Goal: Check status

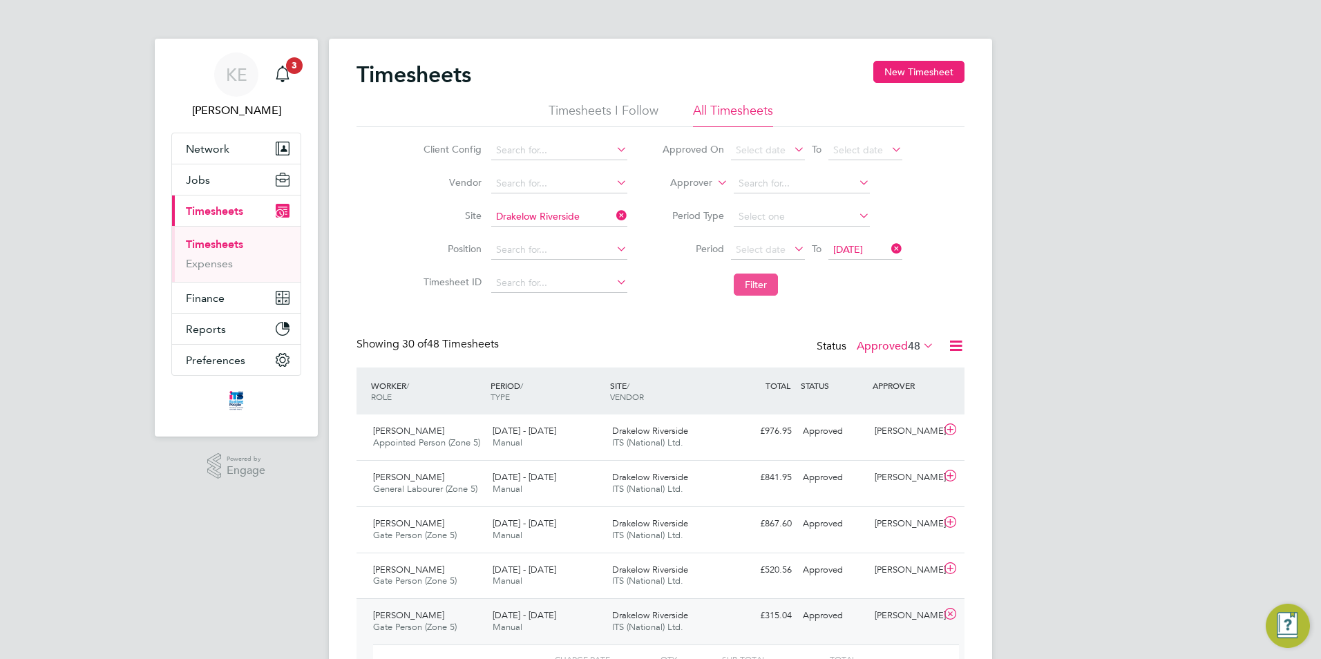
click at [750, 285] on button "Filter" at bounding box center [756, 285] width 44 height 22
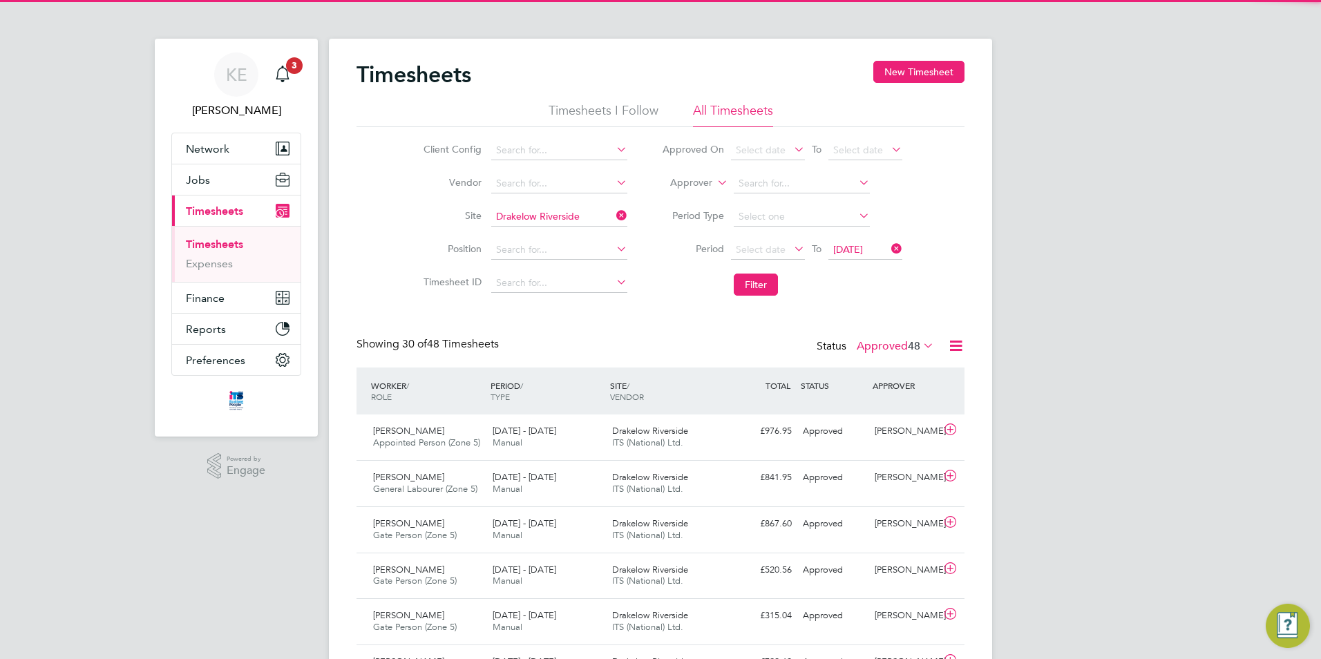
click at [614, 220] on icon at bounding box center [614, 215] width 0 height 19
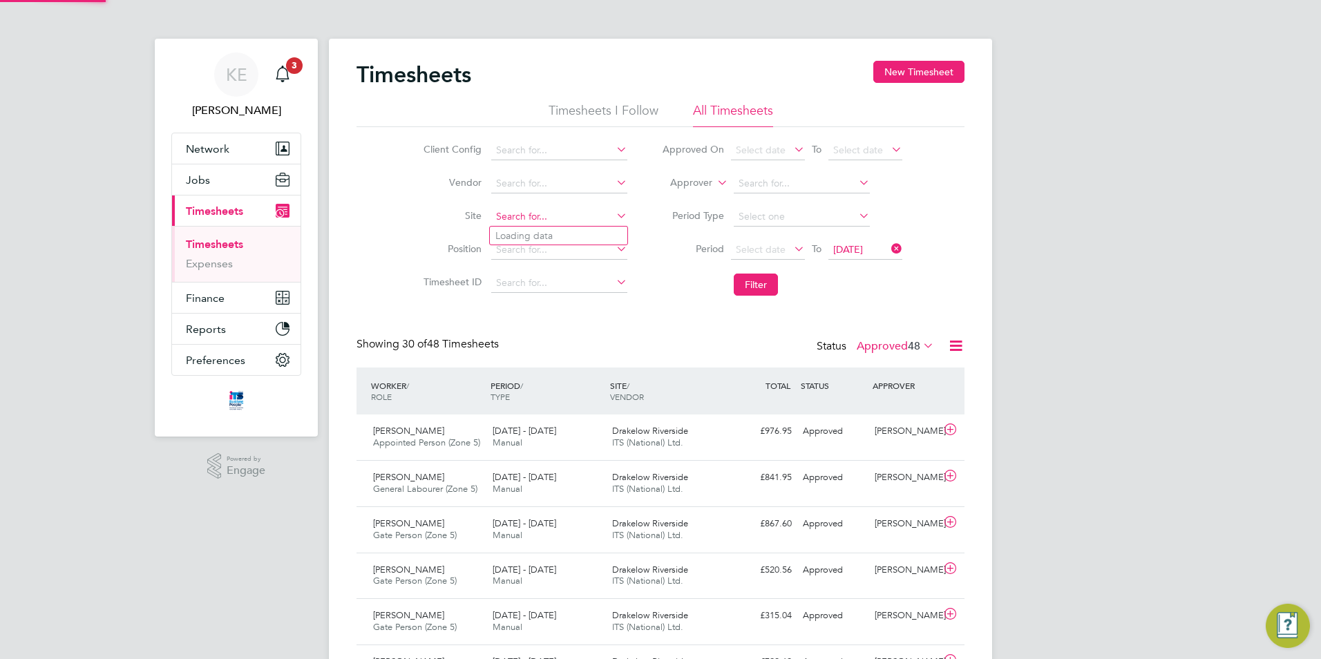
click at [547, 225] on input at bounding box center [559, 216] width 136 height 19
click at [554, 275] on li "[GEOGRAPHIC_DATA], [GEOGRAPHIC_DATA]" at bounding box center [603, 272] width 226 height 19
type input "[GEOGRAPHIC_DATA], [GEOGRAPHIC_DATA]"
click at [757, 281] on button "Filter" at bounding box center [756, 285] width 44 height 22
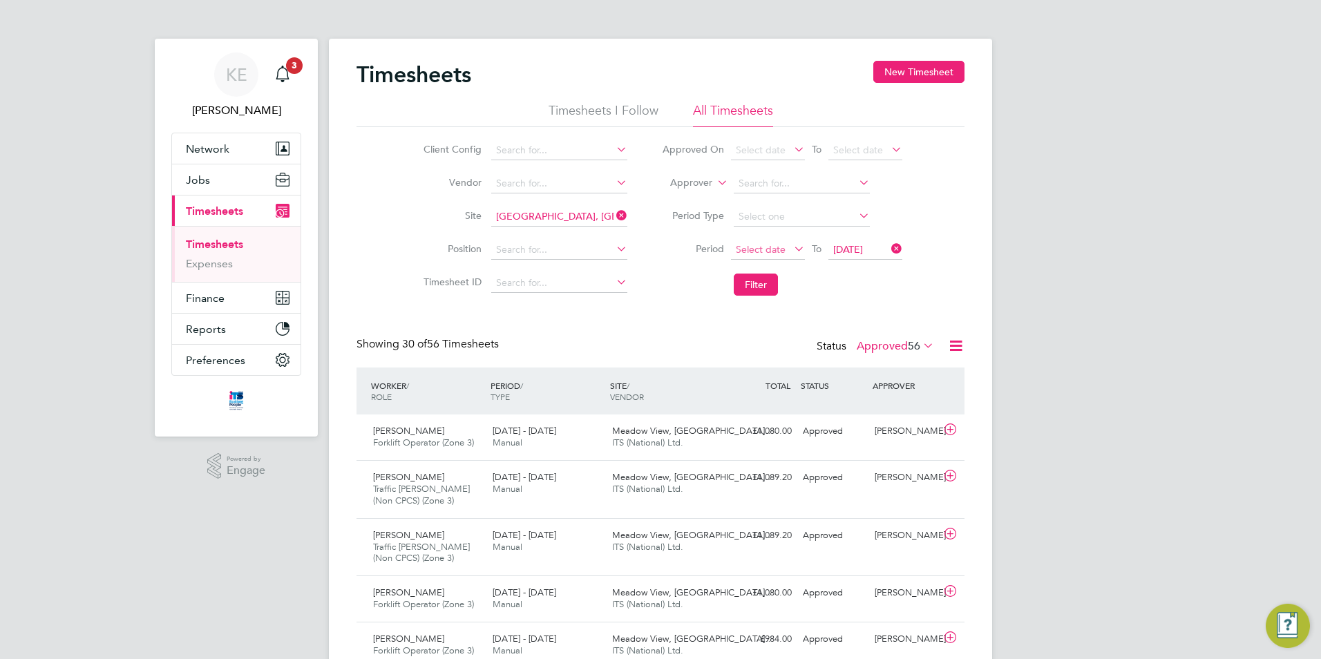
click at [762, 248] on span "Select date" at bounding box center [761, 249] width 50 height 12
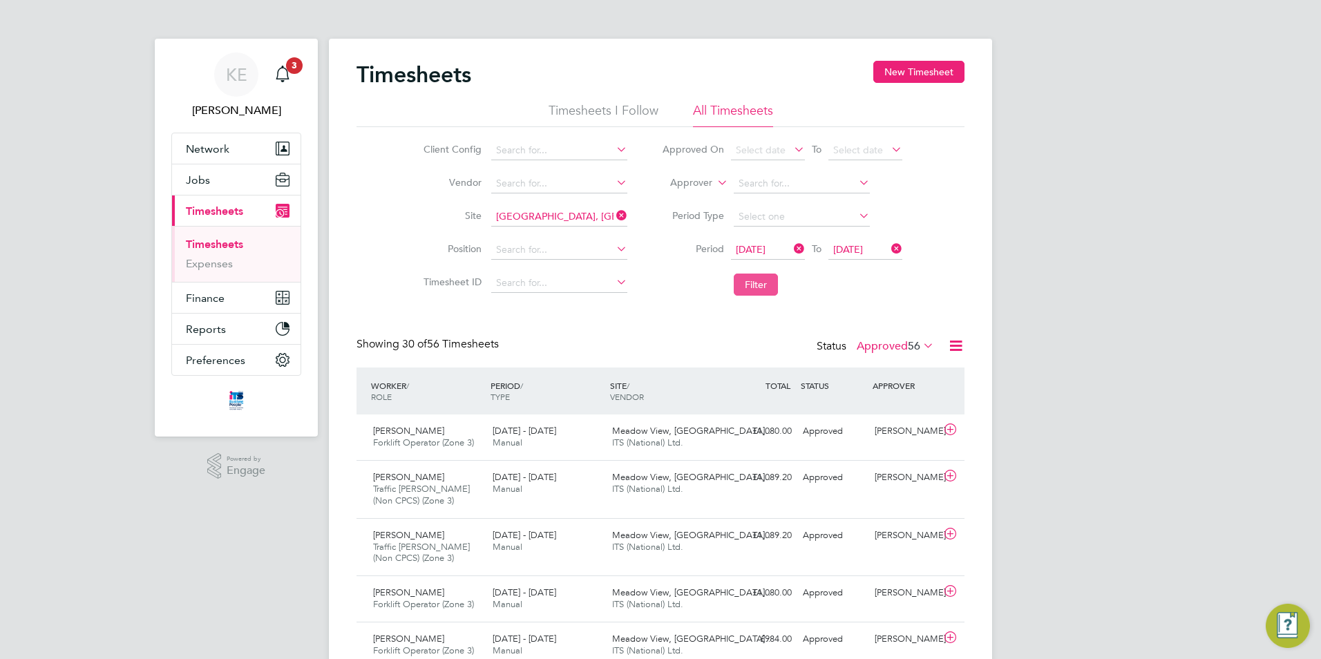
click at [746, 283] on button "Filter" at bounding box center [756, 285] width 44 height 22
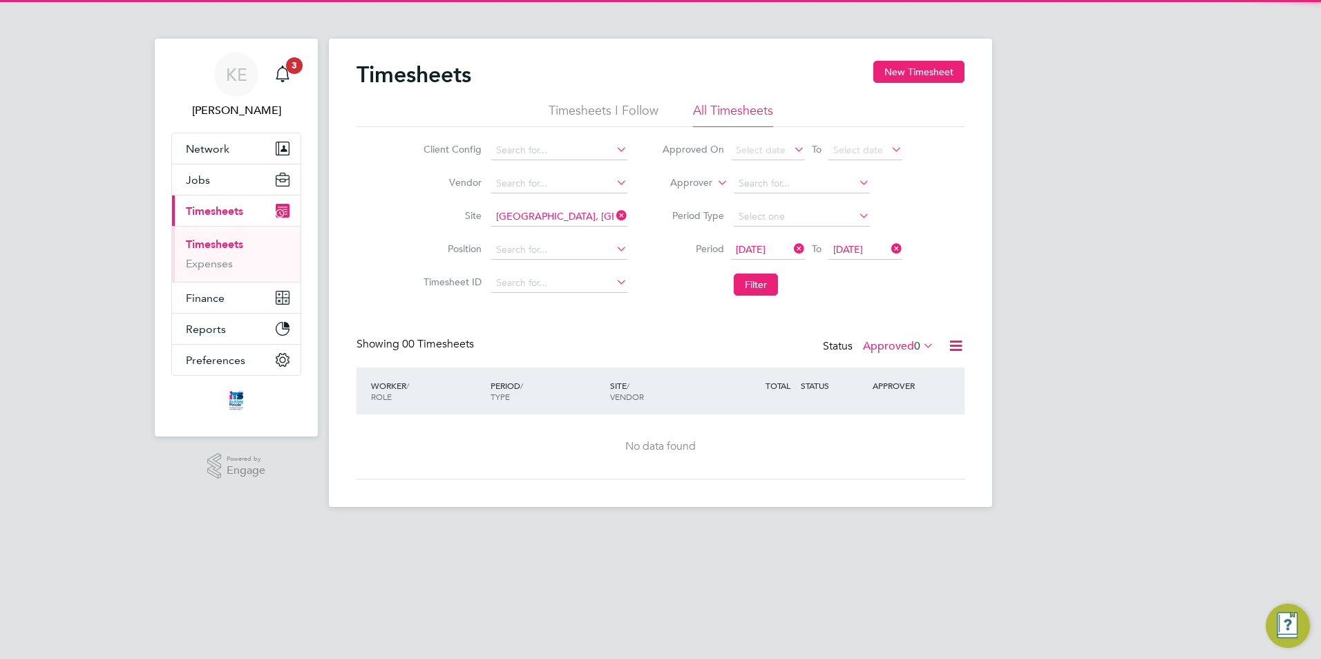
click at [869, 345] on label "Approved 0" at bounding box center [898, 346] width 71 height 14
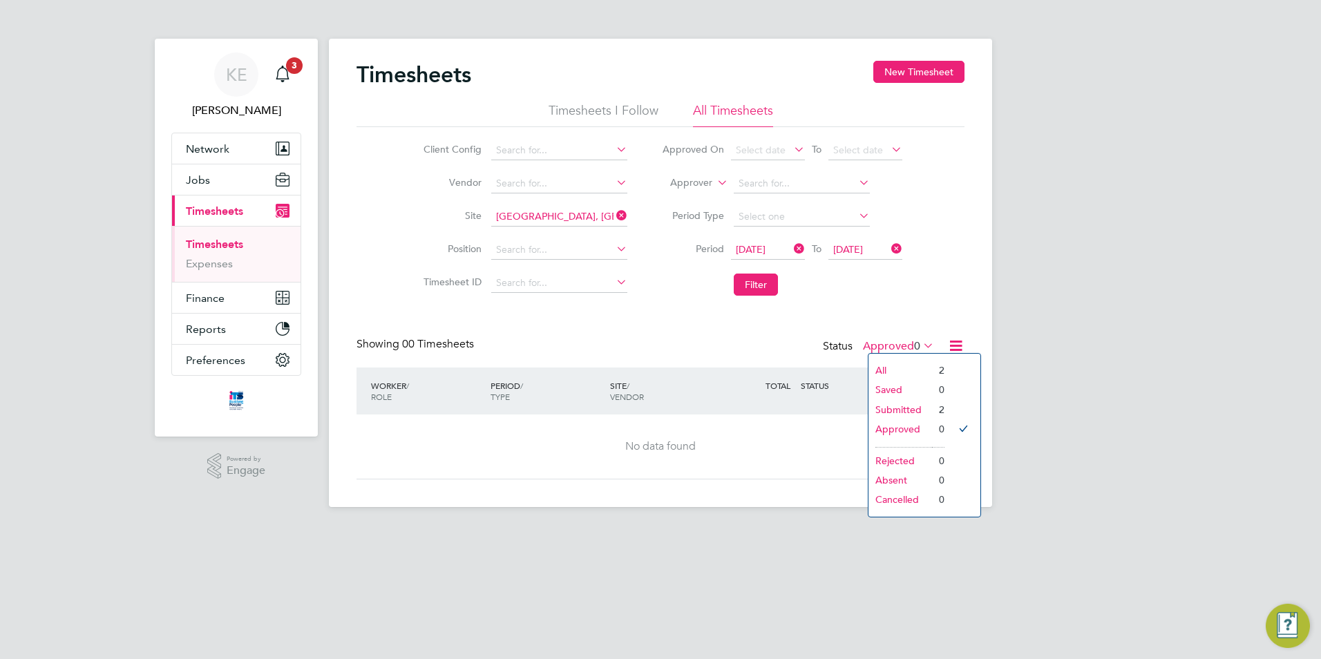
click at [891, 408] on li "Submitted" at bounding box center [901, 409] width 64 height 19
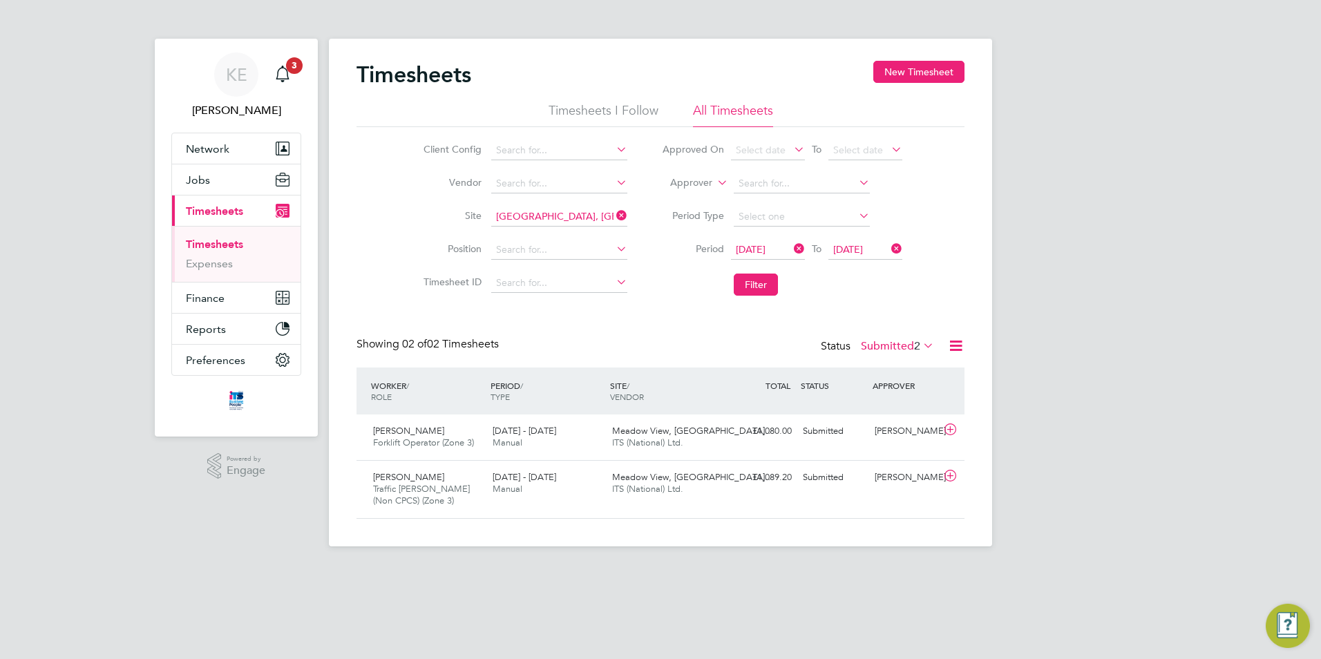
click at [614, 214] on icon at bounding box center [614, 215] width 0 height 19
click at [566, 216] on input at bounding box center [559, 216] width 136 height 19
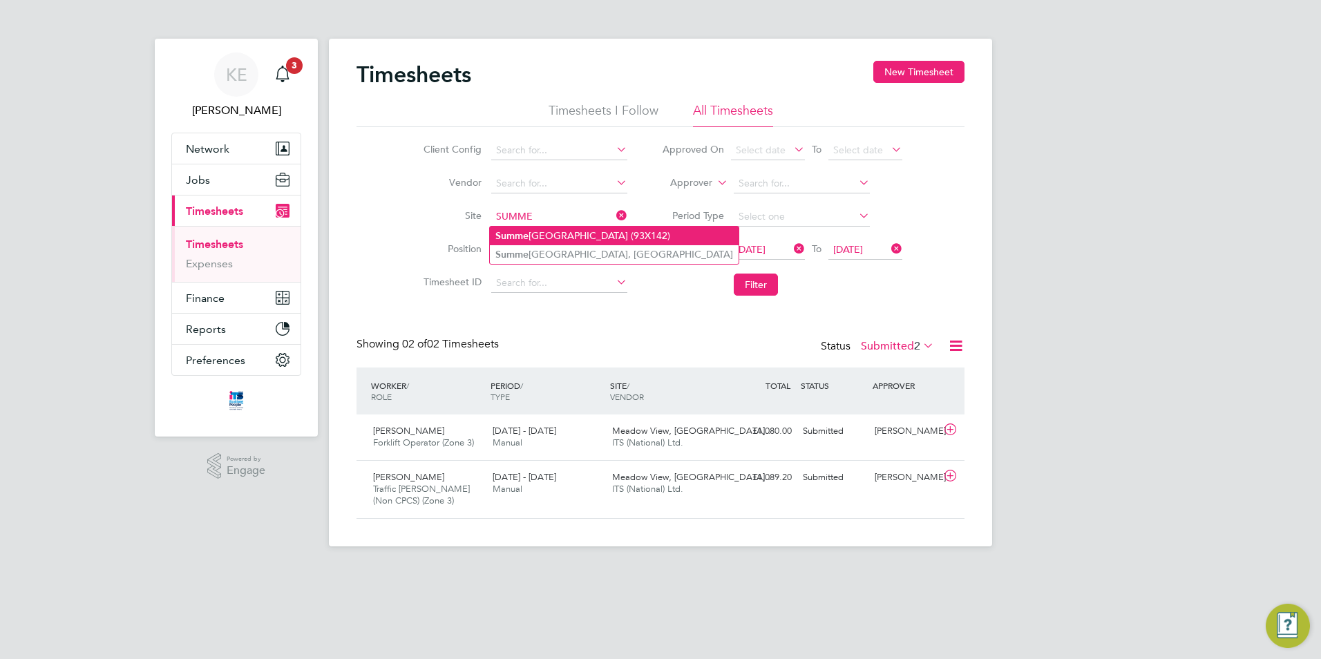
type input "SUMME"
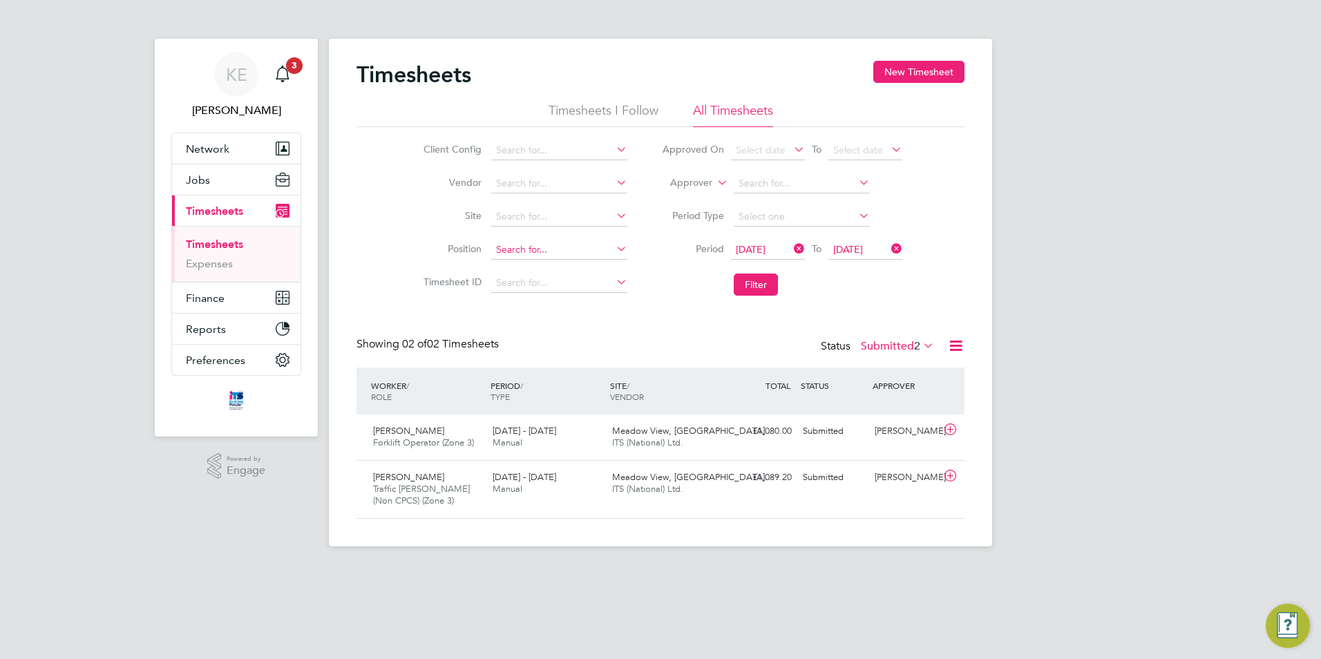
drag, startPoint x: 612, startPoint y: 241, endPoint x: 610, endPoint y: 250, distance: 9.1
click at [610, 250] on div "Timesheets New Timesheet Timesheets I Follow All Timesheets Client Config Vendo…" at bounding box center [660, 293] width 663 height 508
click at [587, 219] on input at bounding box center [559, 216] width 136 height 19
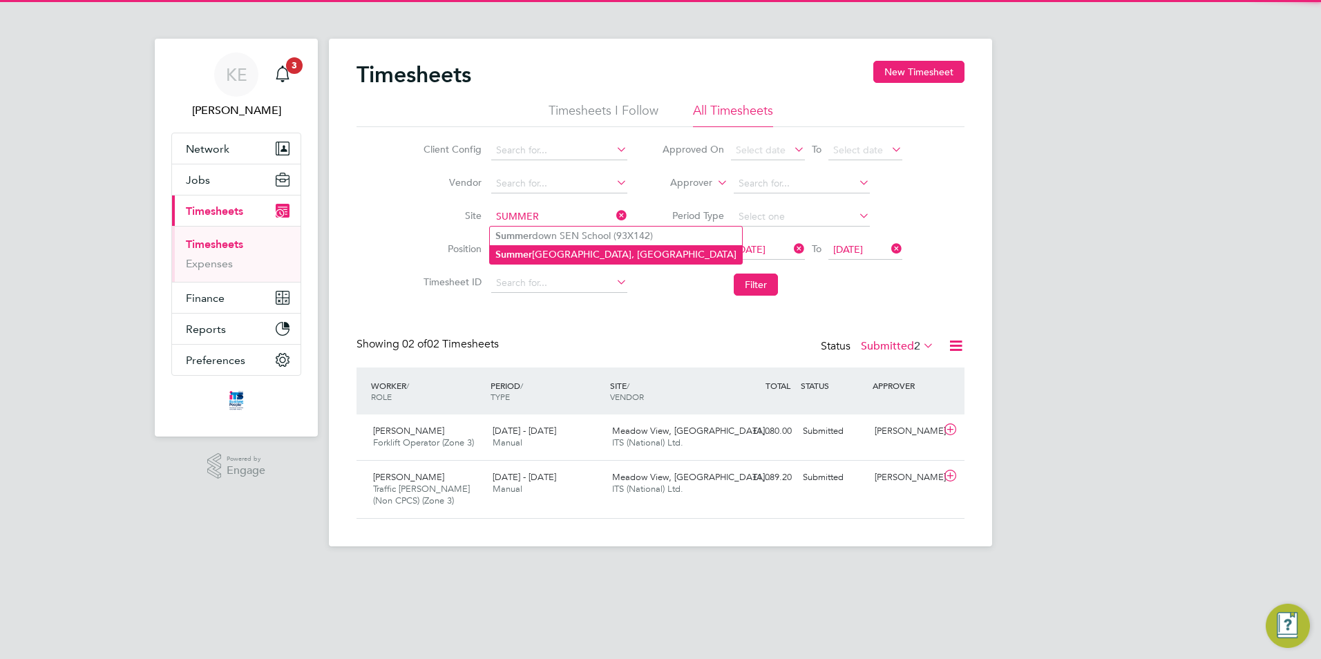
drag, startPoint x: 538, startPoint y: 252, endPoint x: 550, endPoint y: 250, distance: 12.6
click at [539, 252] on li "[GEOGRAPHIC_DATA], [GEOGRAPHIC_DATA]" at bounding box center [616, 254] width 252 height 19
type input "[GEOGRAPHIC_DATA], [GEOGRAPHIC_DATA]"
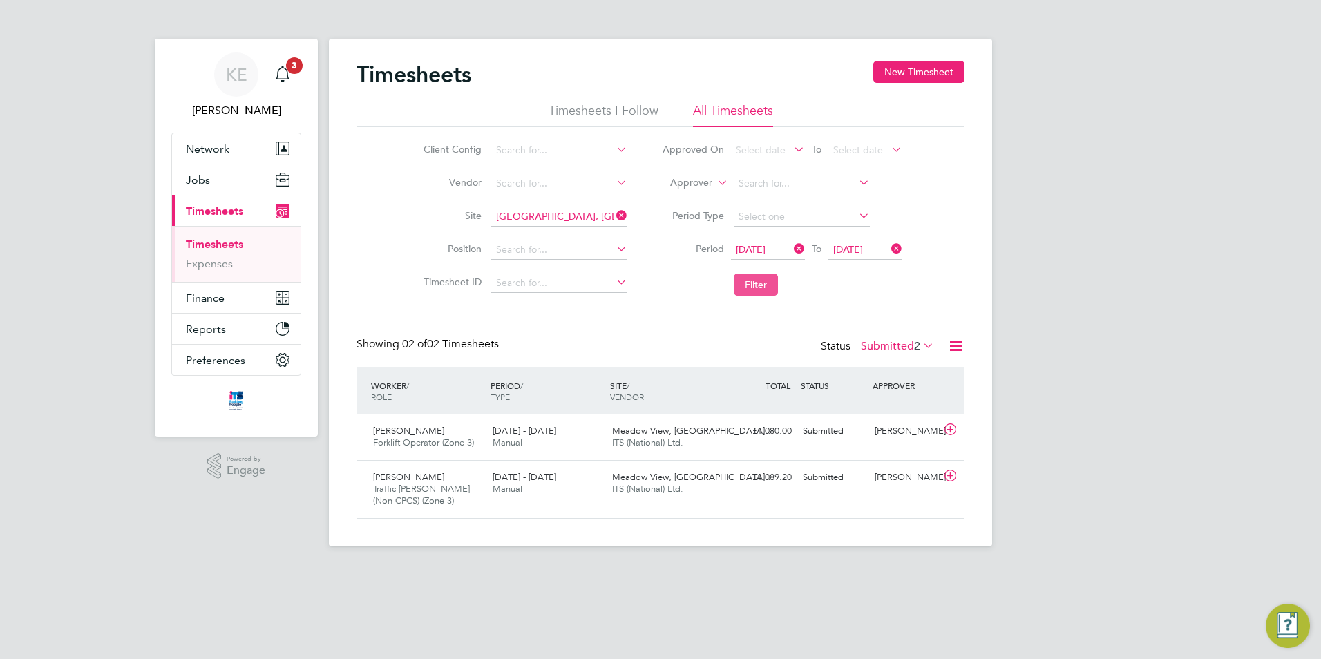
click at [756, 279] on button "Filter" at bounding box center [756, 285] width 44 height 22
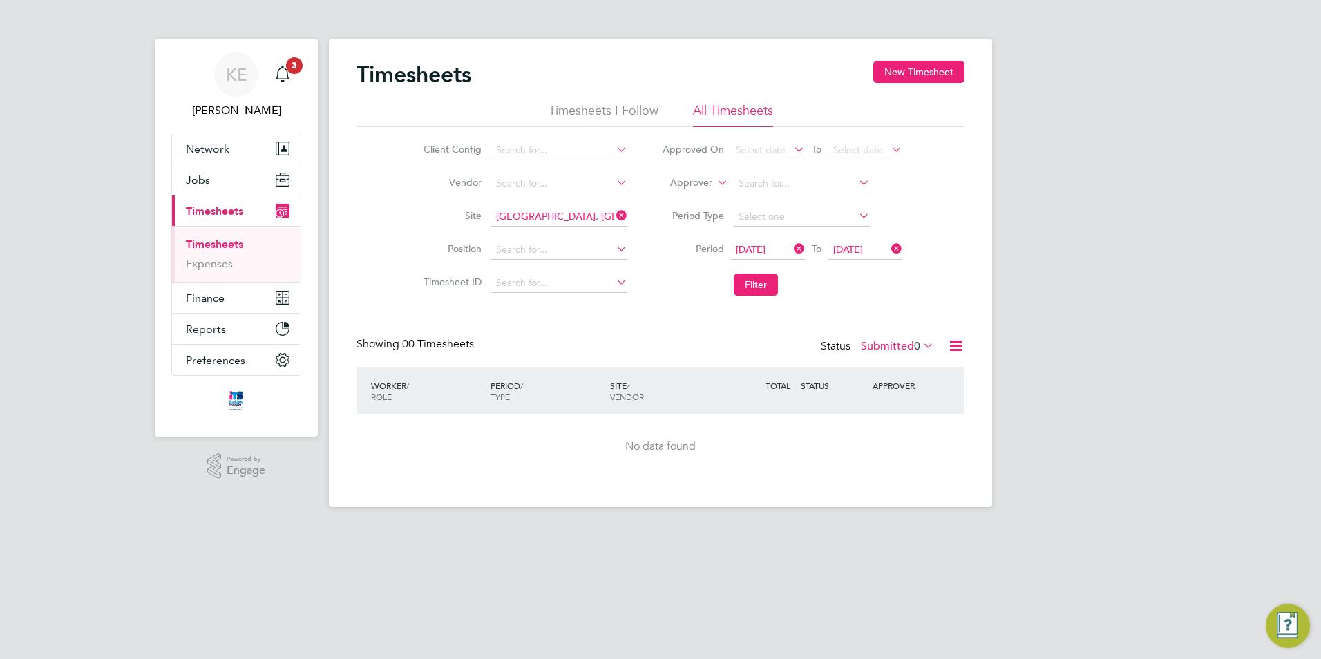
click at [896, 349] on label "Submitted 0" at bounding box center [897, 346] width 73 height 14
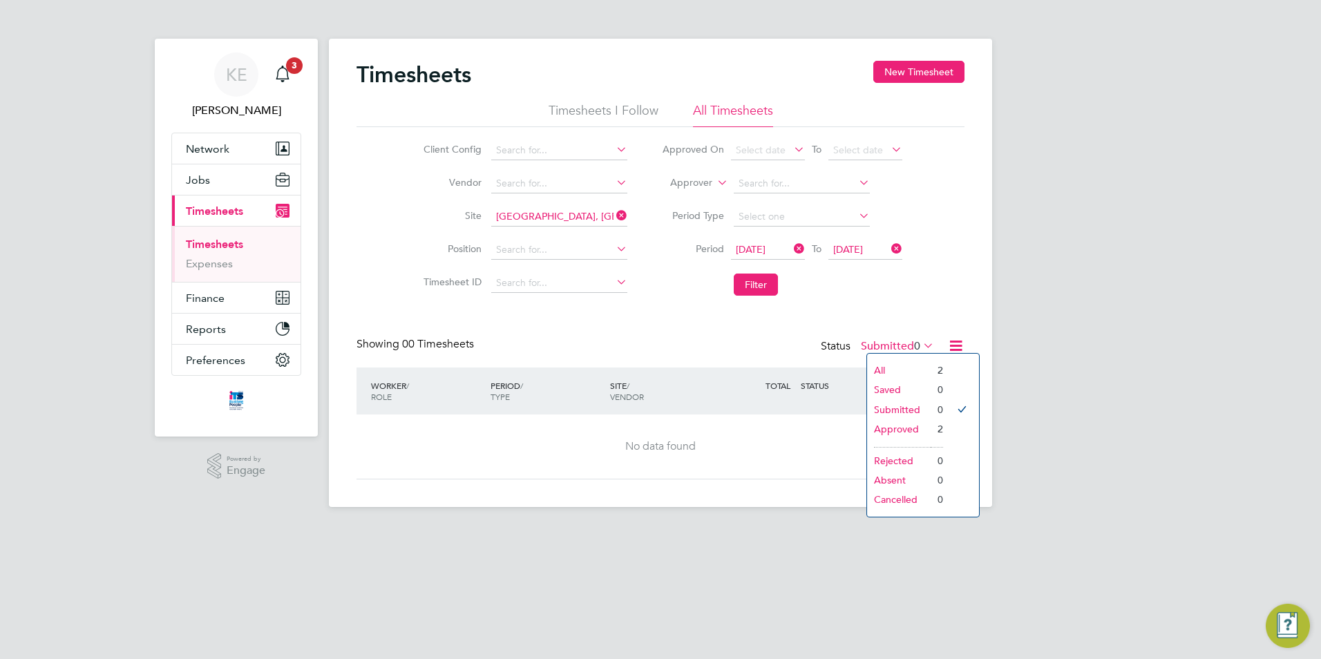
click at [898, 427] on li "Approved" at bounding box center [899, 428] width 64 height 19
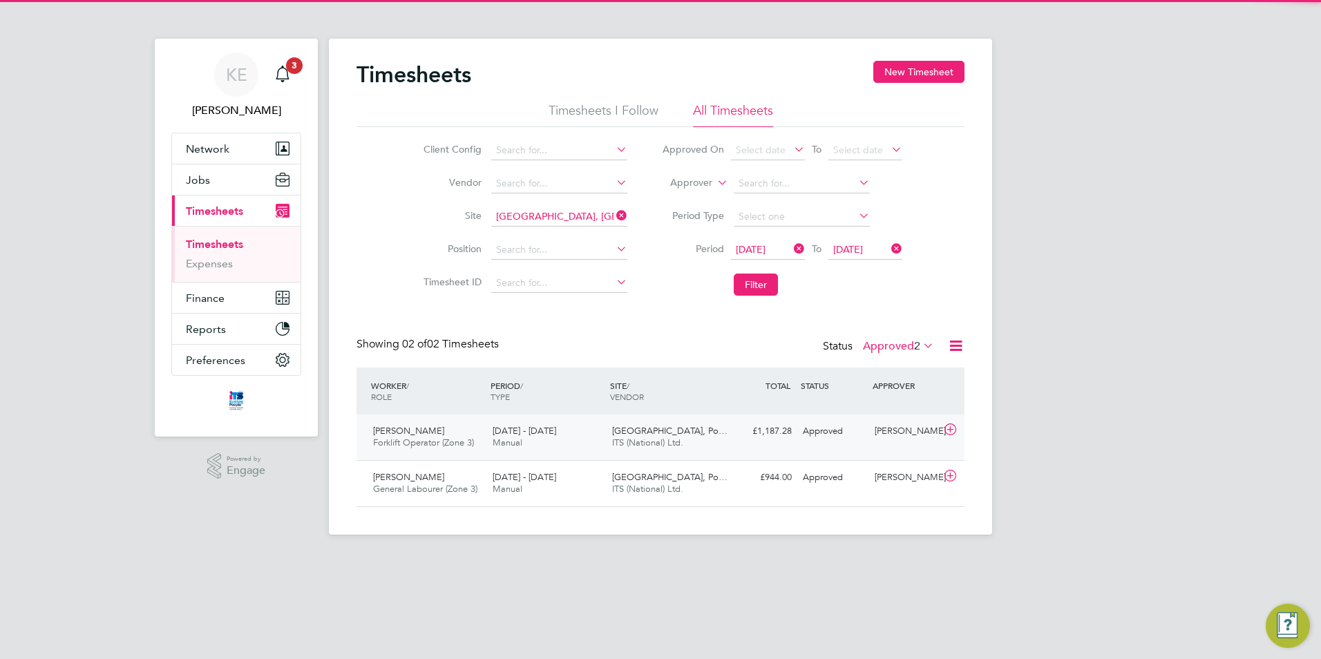
click at [655, 442] on span "ITS (National) Ltd." at bounding box center [647, 443] width 71 height 12
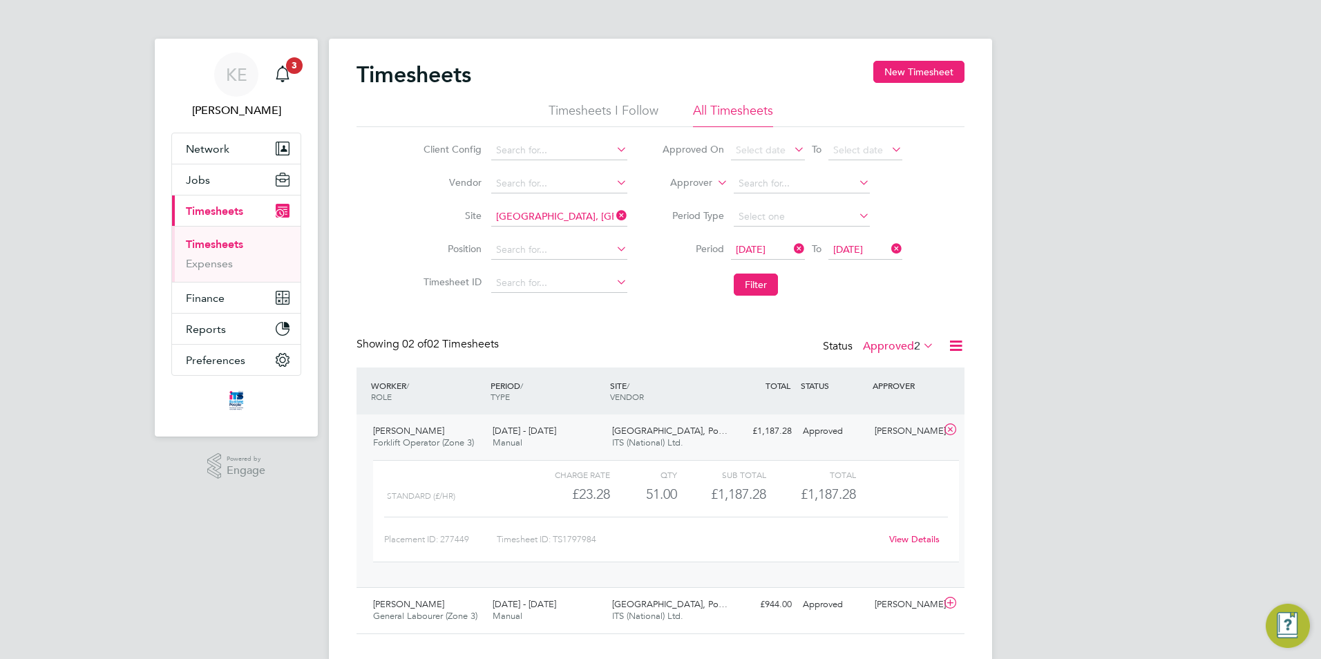
click at [917, 536] on link "View Details" at bounding box center [914, 540] width 50 height 12
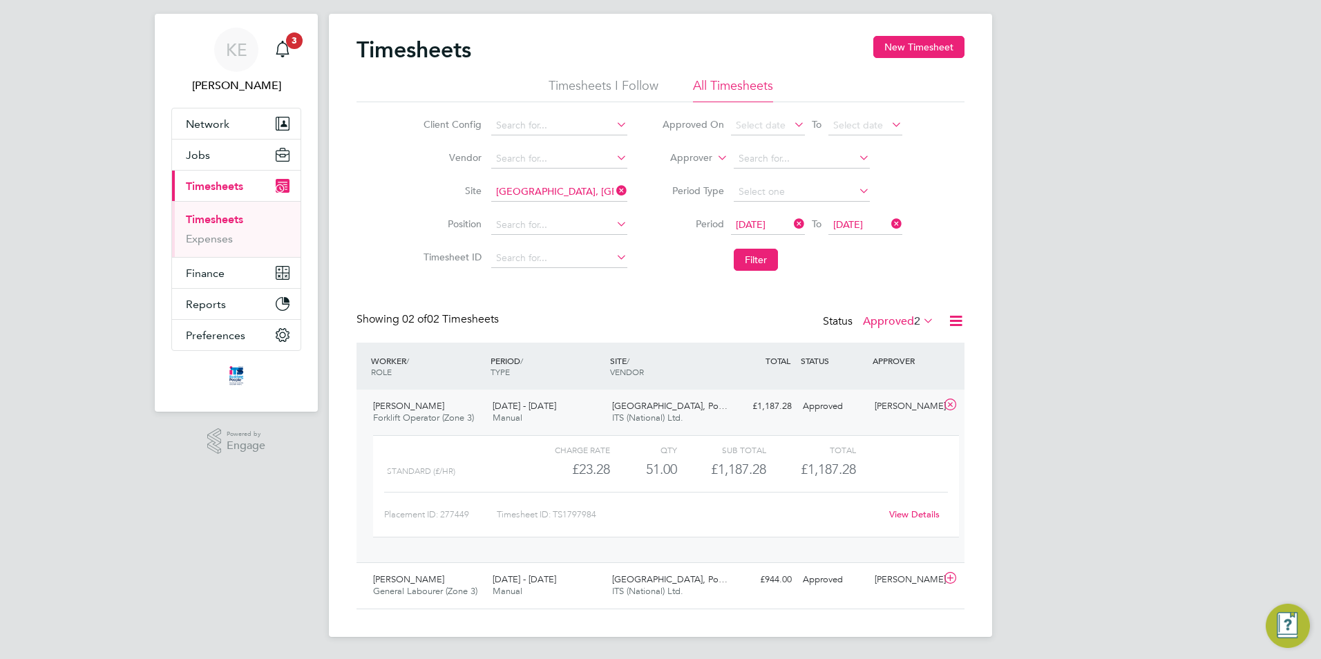
click at [614, 189] on icon at bounding box center [614, 190] width 0 height 19
click at [565, 193] on input at bounding box center [559, 191] width 136 height 19
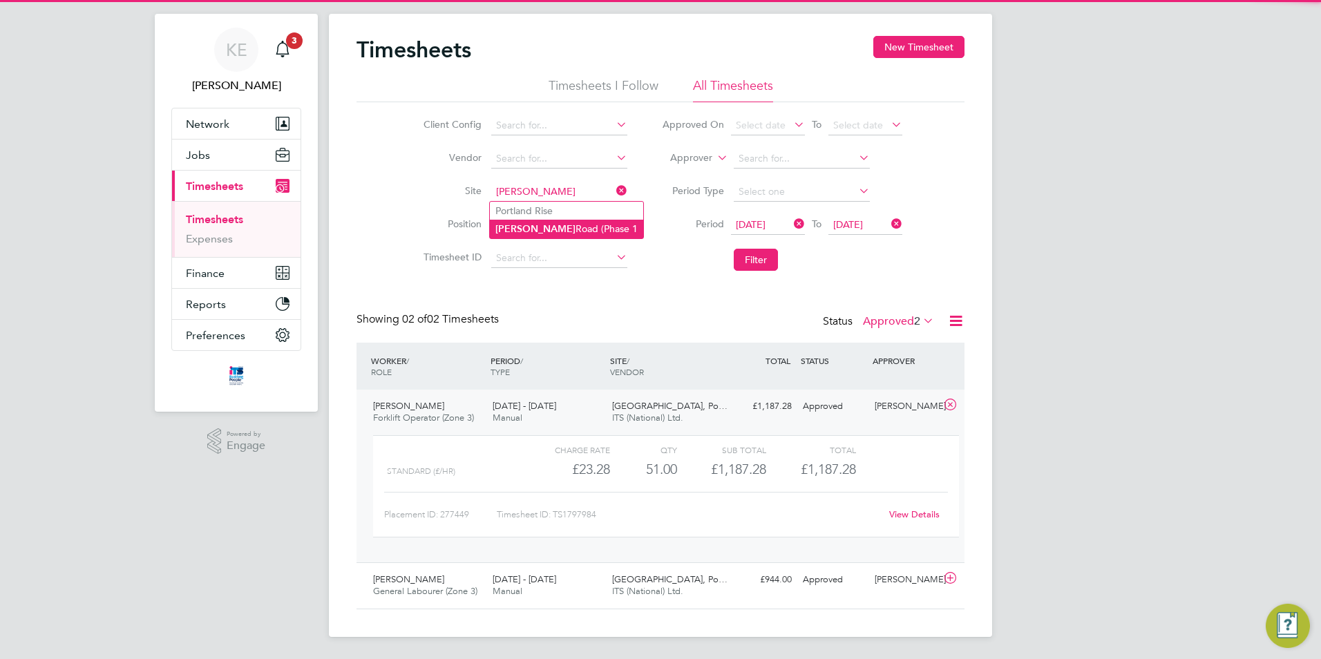
click at [567, 227] on li "[PERSON_NAME][GEOGRAPHIC_DATA] (Phase 1" at bounding box center [566, 229] width 153 height 19
type input "[PERSON_NAME][GEOGRAPHIC_DATA] (Phase 1"
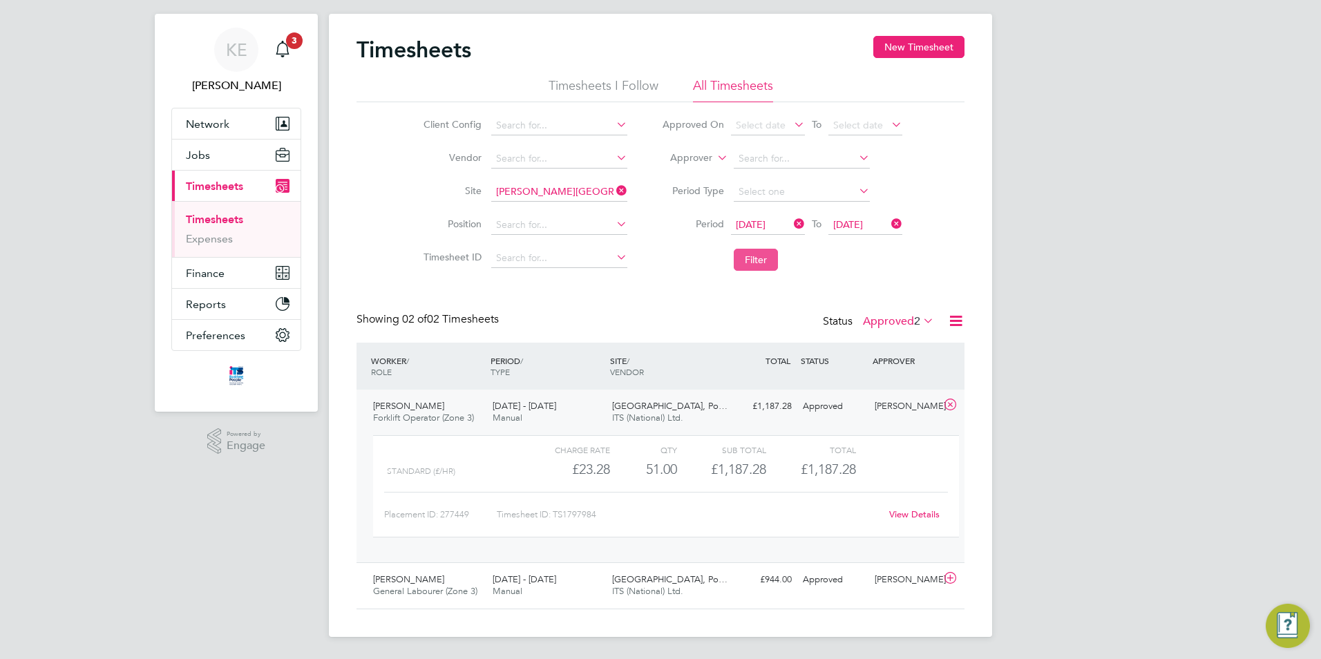
click at [768, 262] on button "Filter" at bounding box center [756, 260] width 44 height 22
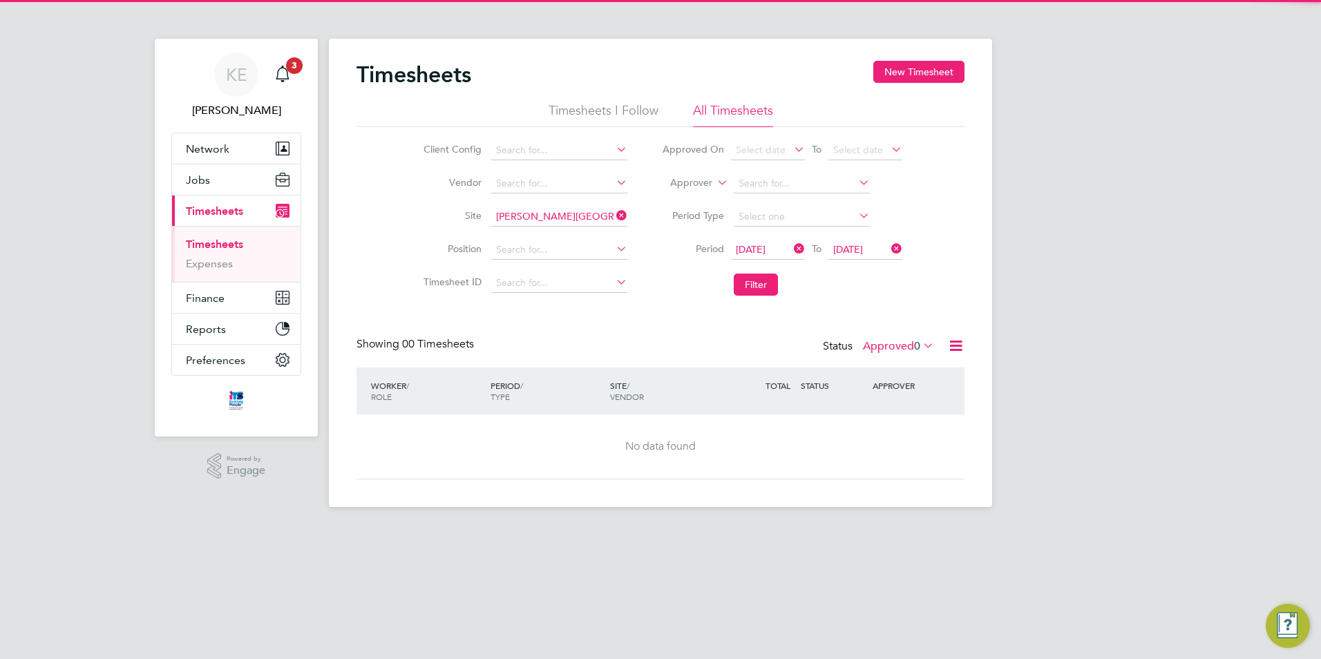
click at [898, 347] on label "Approved 0" at bounding box center [898, 346] width 71 height 14
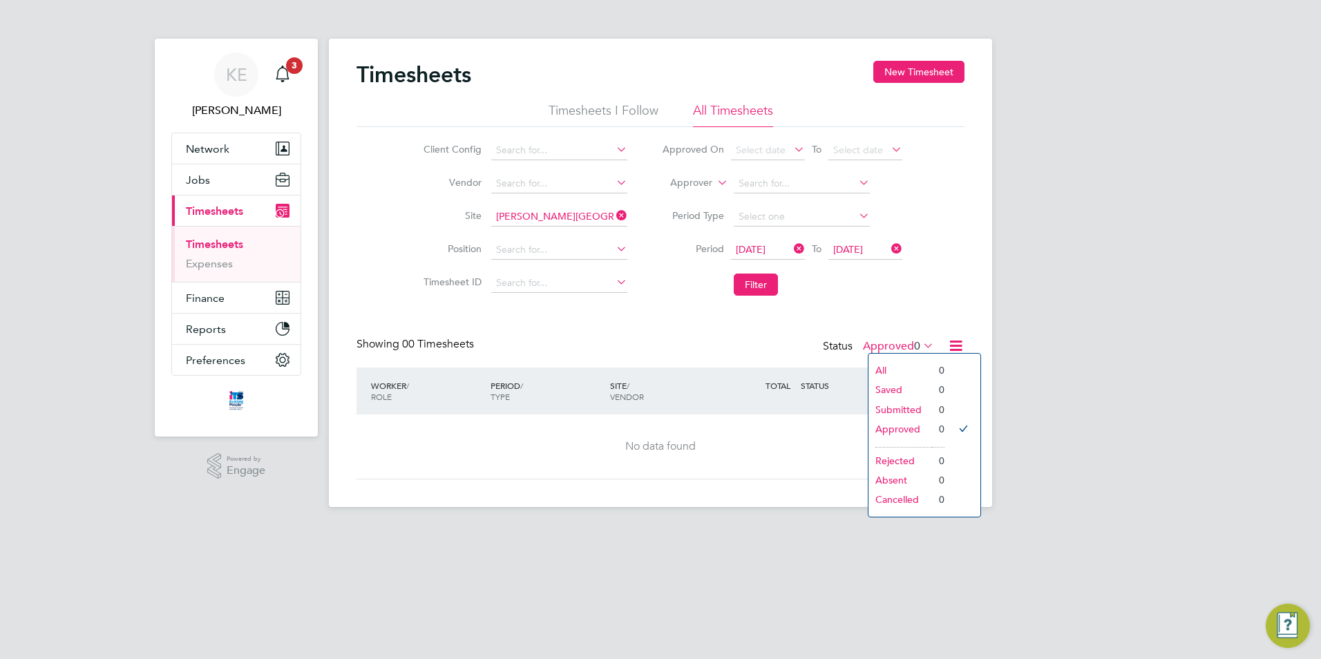
click at [614, 218] on icon at bounding box center [614, 215] width 0 height 19
click at [581, 223] on input at bounding box center [559, 216] width 136 height 19
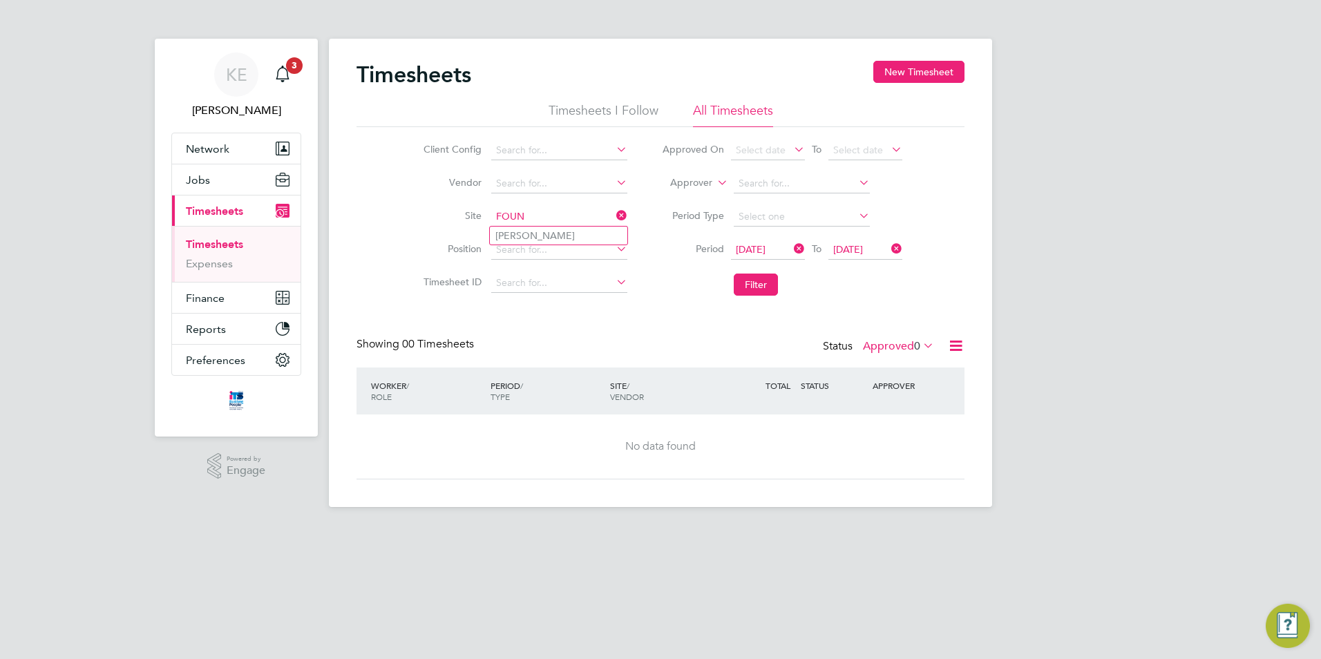
drag, startPoint x: 581, startPoint y: 223, endPoint x: 345, endPoint y: 205, distance: 237.0
click at [345, 205] on div "Timesheets New Timesheet Timesheets I Follow All Timesheets Client Config Vendo…" at bounding box center [660, 273] width 663 height 469
click at [501, 230] on b "Bide" at bounding box center [506, 236] width 21 height 12
type input "Bideford"
click at [740, 280] on button "Filter" at bounding box center [756, 285] width 44 height 22
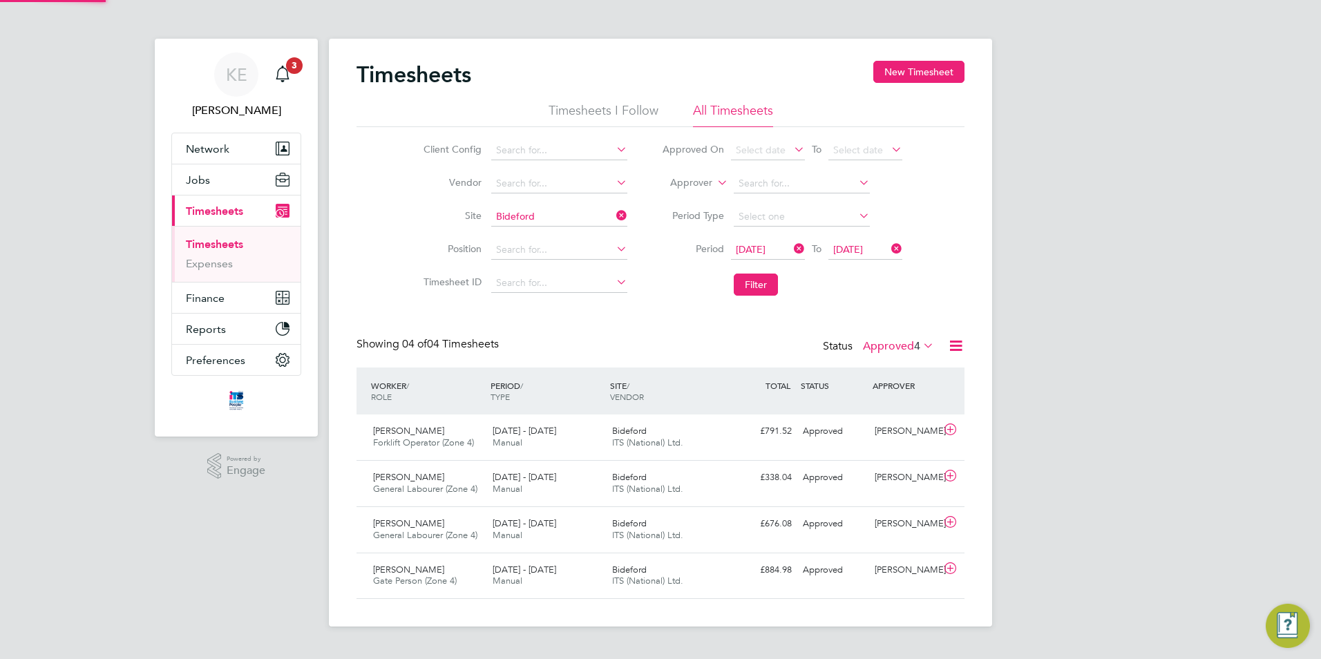
scroll to position [35, 120]
click at [614, 214] on icon at bounding box center [614, 215] width 0 height 19
click at [526, 218] on input at bounding box center [559, 216] width 136 height 19
click at [538, 249] on li "Brid port" at bounding box center [567, 254] width 155 height 19
type input "Bridport"
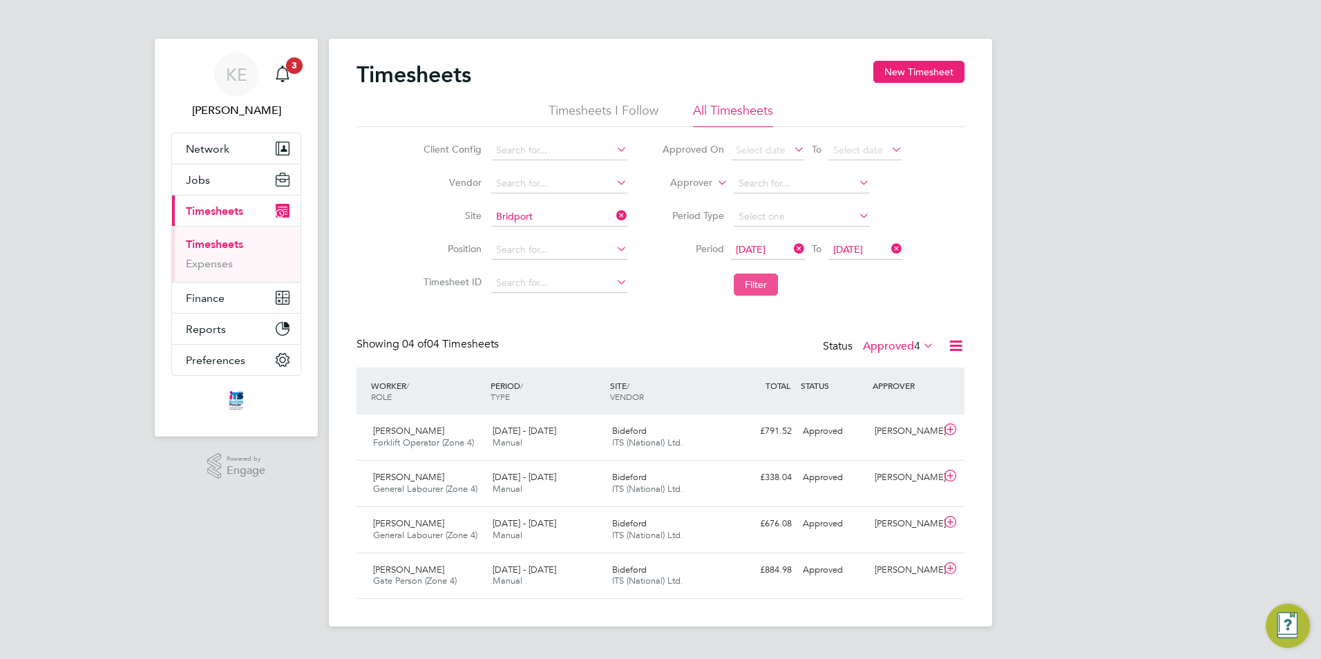
click at [753, 284] on button "Filter" at bounding box center [756, 285] width 44 height 22
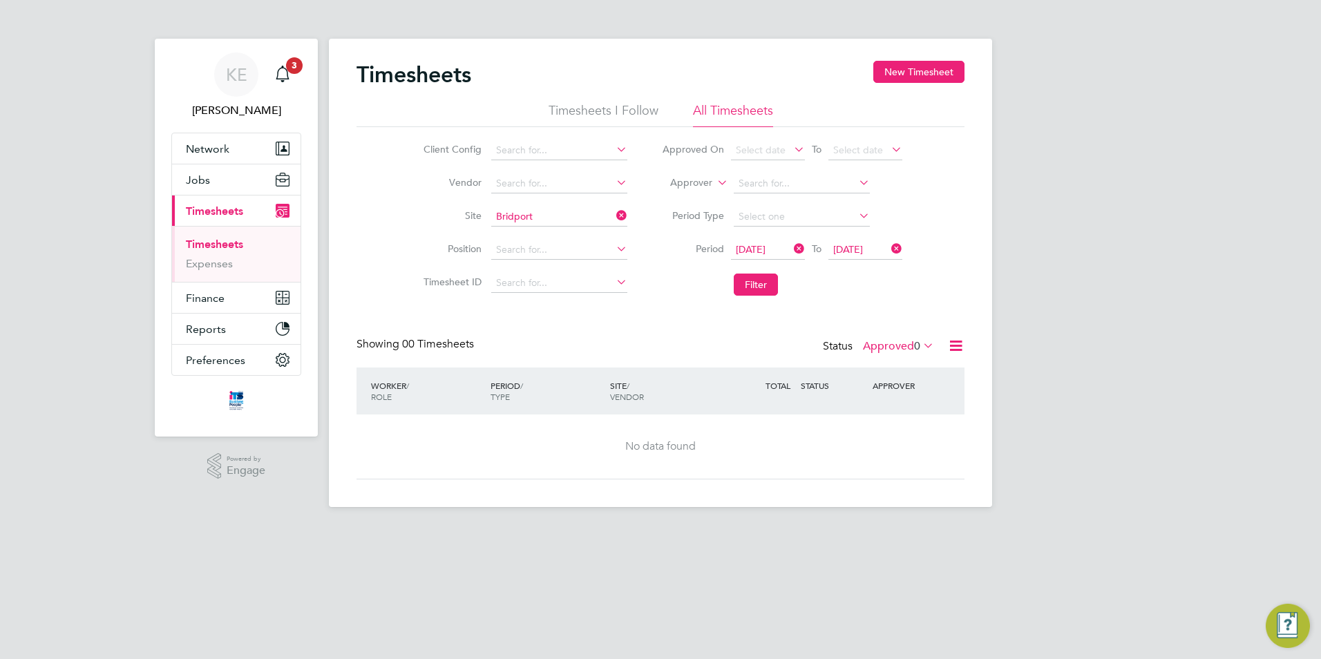
click at [875, 349] on label "Approved 0" at bounding box center [898, 346] width 71 height 14
click at [559, 322] on div "Timesheets New Timesheet Timesheets I Follow All Timesheets Client Config Vendo…" at bounding box center [661, 270] width 608 height 419
click at [614, 216] on icon at bounding box center [614, 215] width 0 height 19
click at [733, 276] on li "Filter" at bounding box center [782, 285] width 275 height 36
click at [744, 282] on button "Filter" at bounding box center [756, 285] width 44 height 22
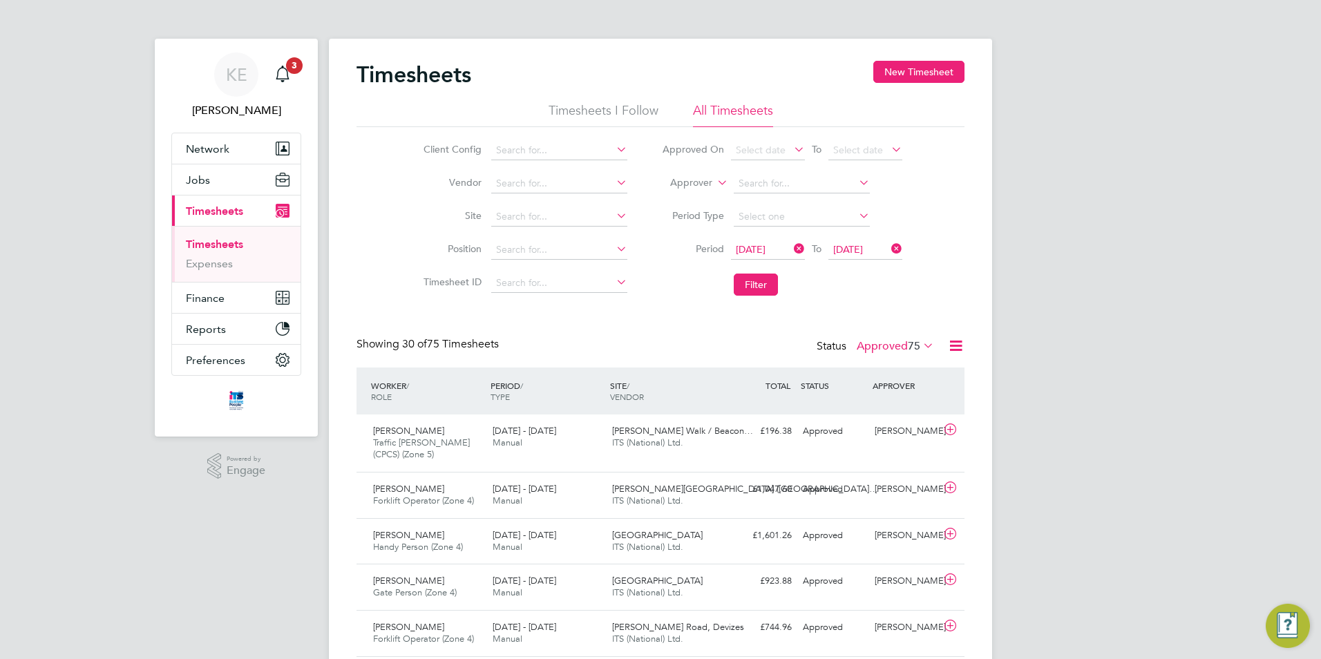
click at [896, 348] on label "Approved 75" at bounding box center [895, 346] width 77 height 14
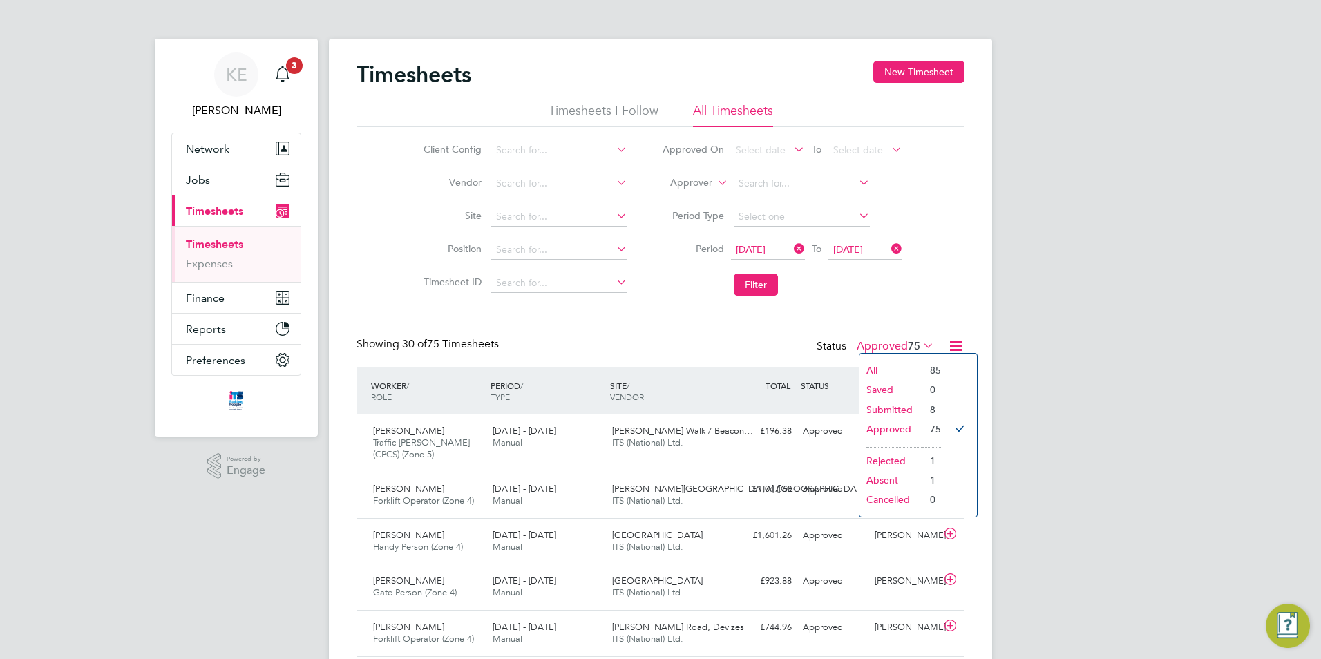
click at [902, 408] on li "Submitted" at bounding box center [892, 409] width 64 height 19
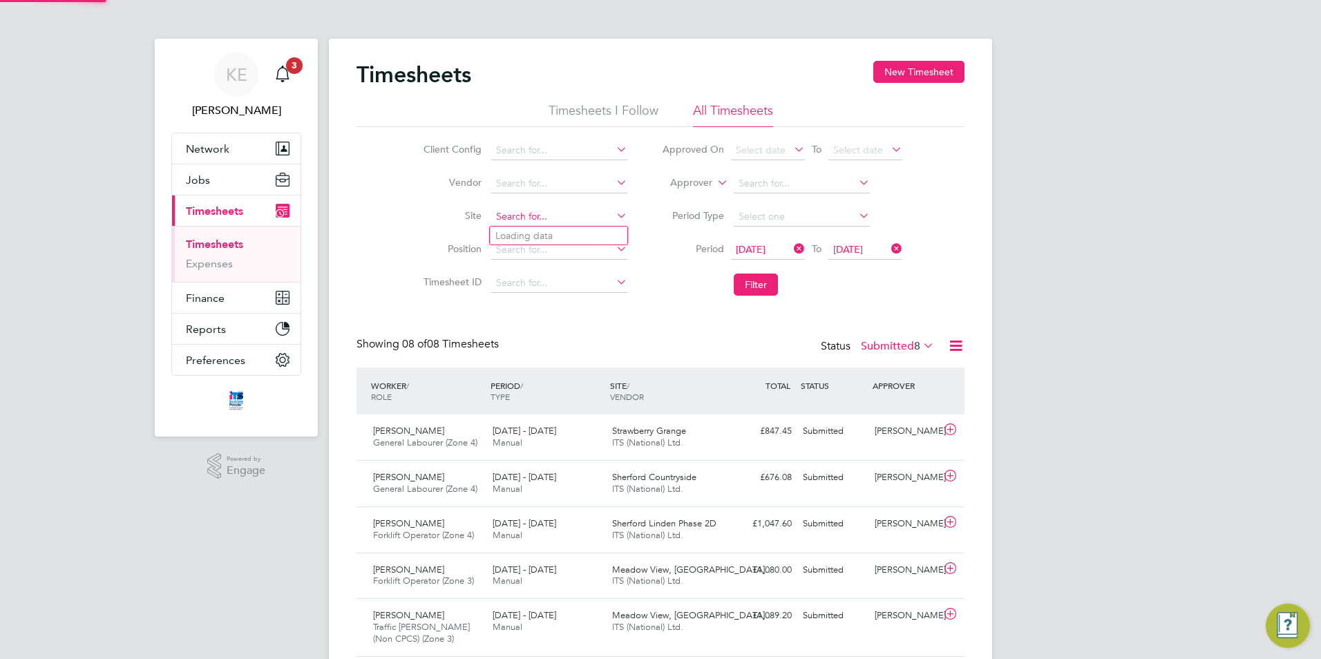
click at [522, 214] on input at bounding box center [559, 216] width 136 height 19
click at [539, 258] on li "Brid port" at bounding box center [567, 254] width 155 height 19
type input "Bridport"
click at [751, 285] on button "Filter" at bounding box center [756, 285] width 44 height 22
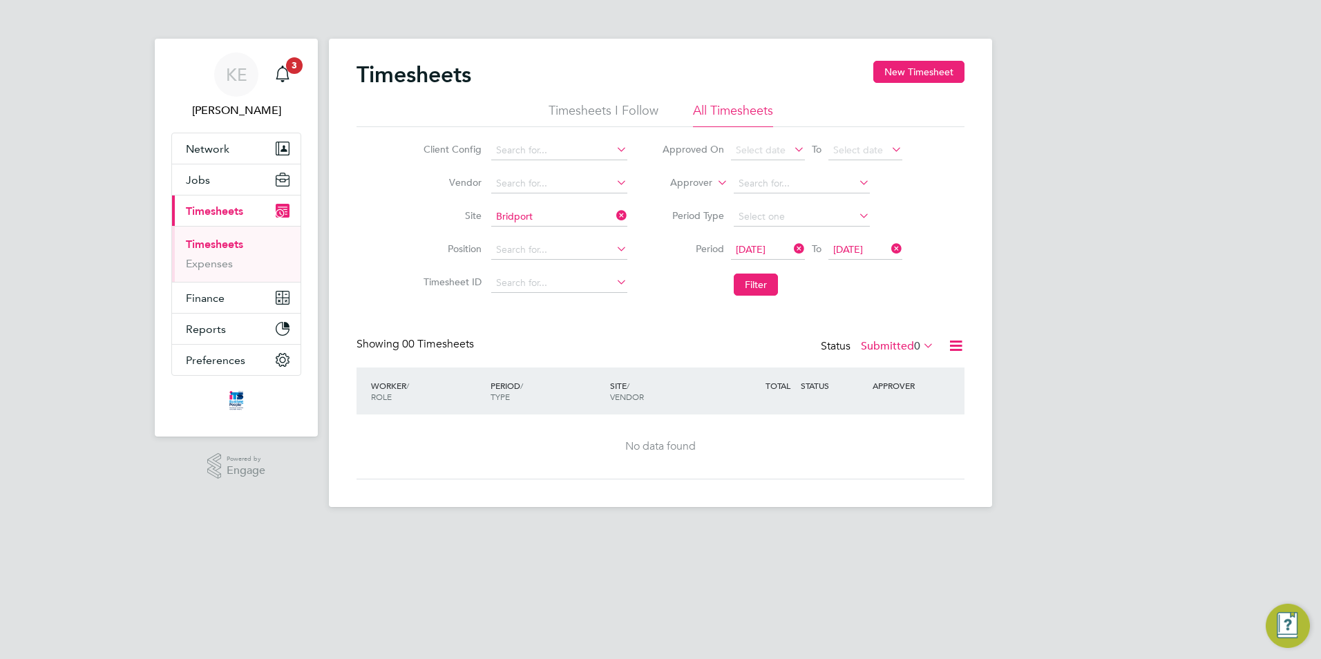
click at [875, 346] on label "Submitted 0" at bounding box center [897, 346] width 73 height 14
click at [884, 369] on li "All" at bounding box center [899, 370] width 64 height 19
click at [791, 254] on icon at bounding box center [791, 248] width 0 height 19
click at [760, 285] on button "Filter" at bounding box center [756, 285] width 44 height 22
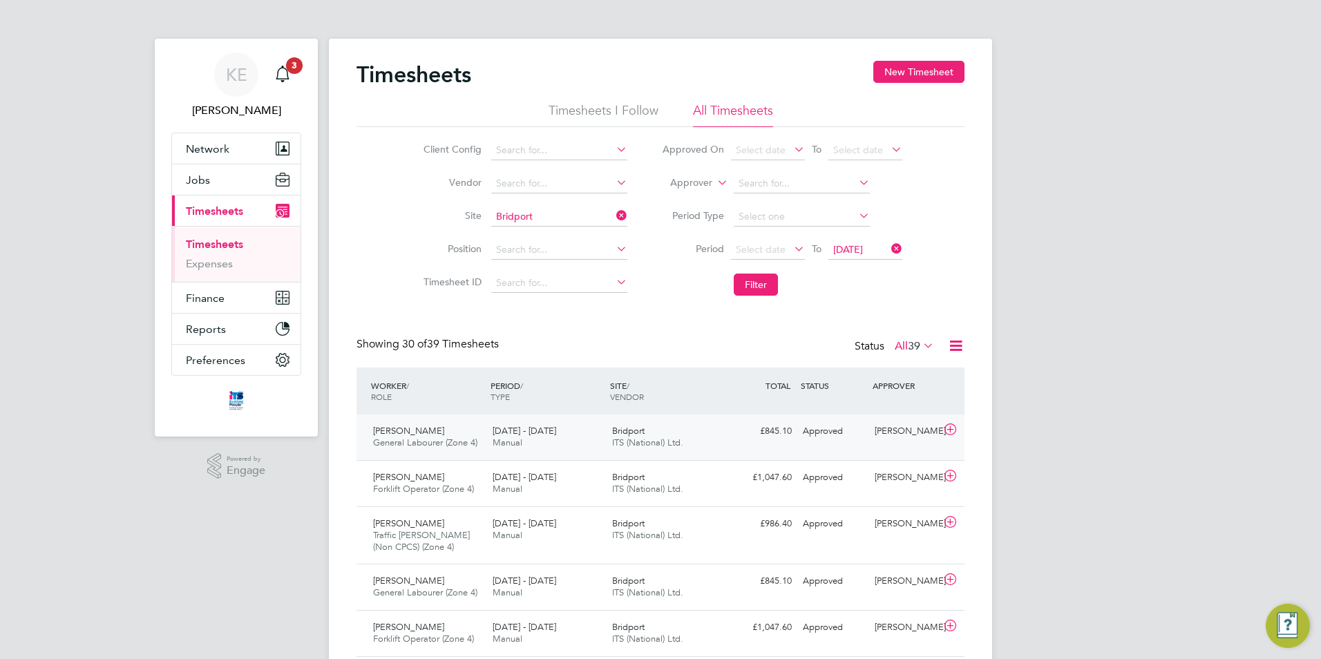
click at [605, 448] on div "[DATE] - [DATE] Manual" at bounding box center [547, 437] width 120 height 35
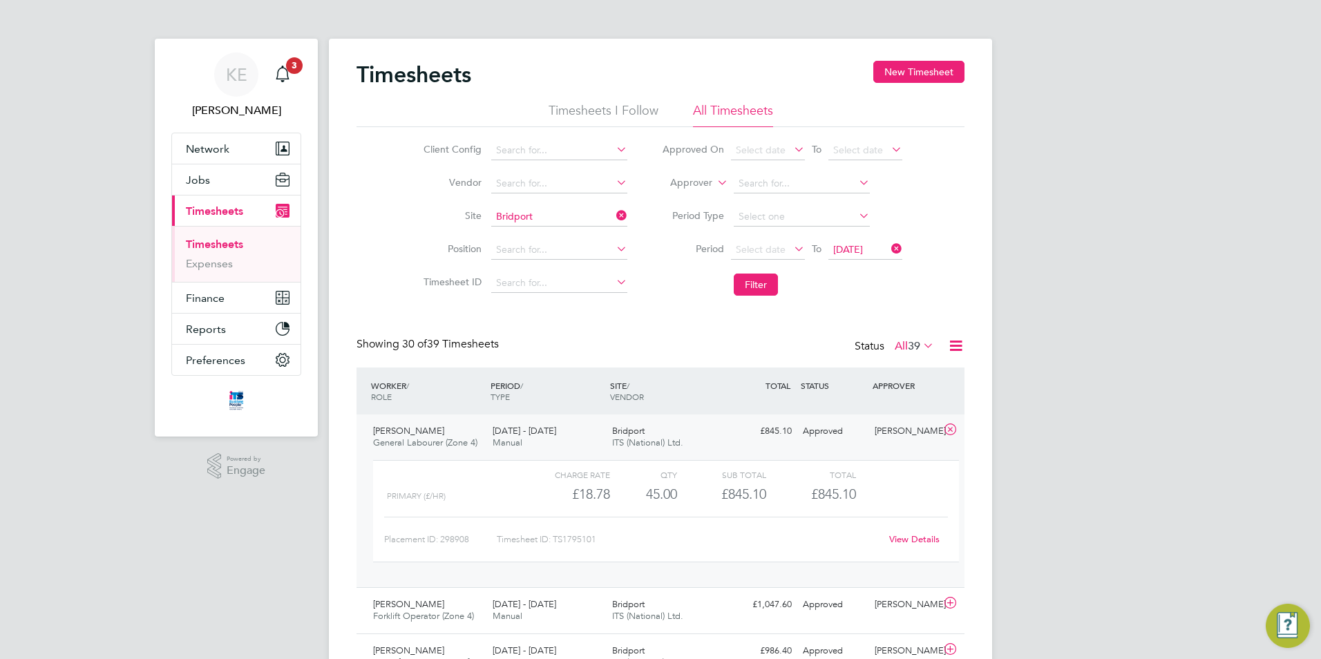
click at [614, 220] on icon at bounding box center [614, 215] width 0 height 19
click at [747, 294] on button "Filter" at bounding box center [756, 285] width 44 height 22
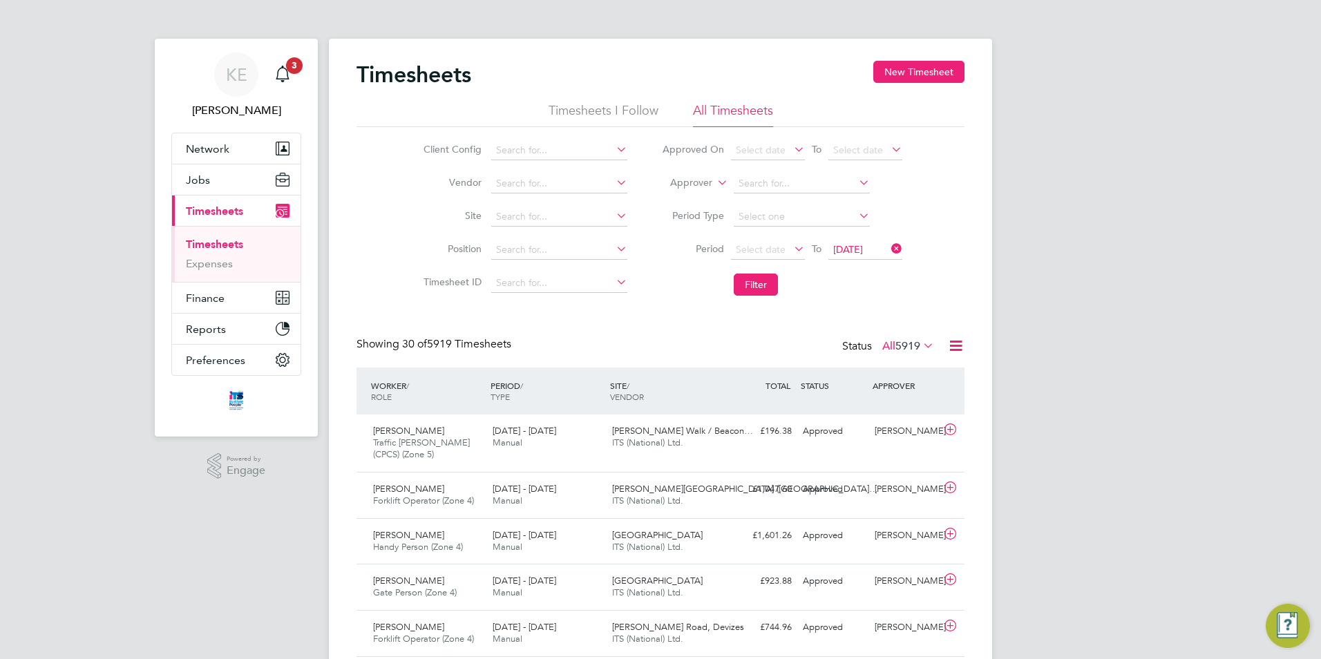
click at [791, 247] on icon at bounding box center [791, 248] width 0 height 19
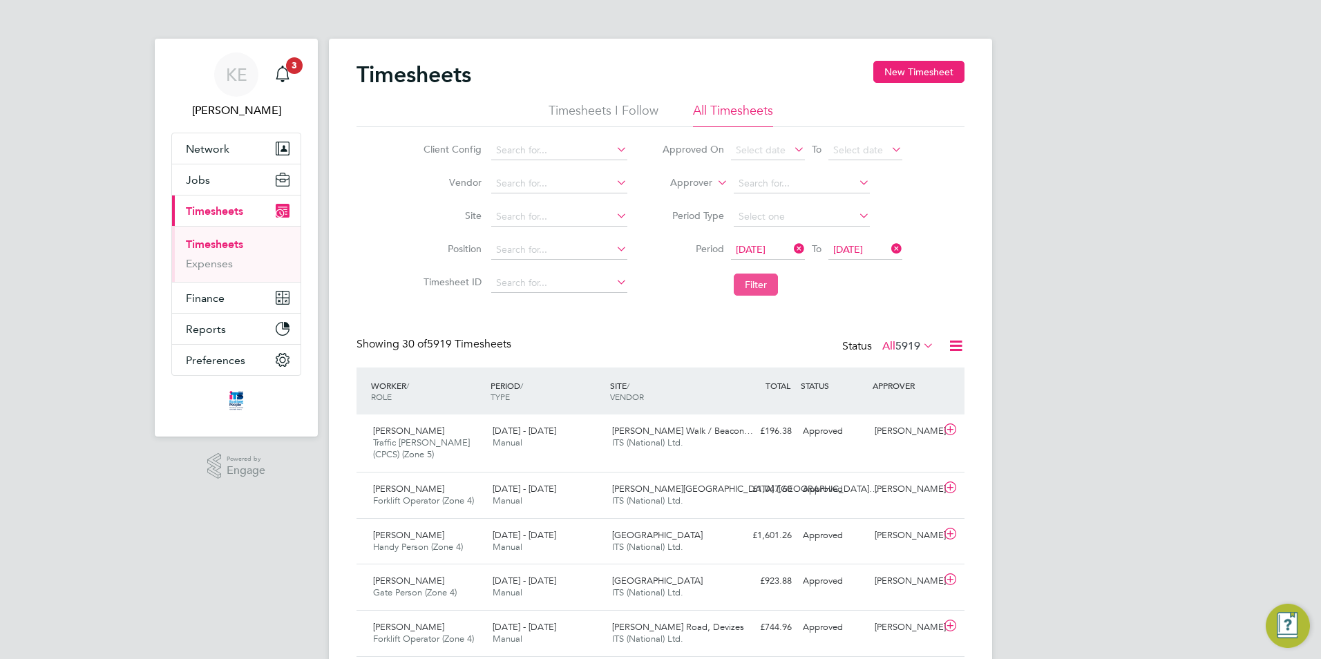
click at [758, 284] on button "Filter" at bounding box center [756, 285] width 44 height 22
click at [541, 216] on input at bounding box center [559, 216] width 136 height 19
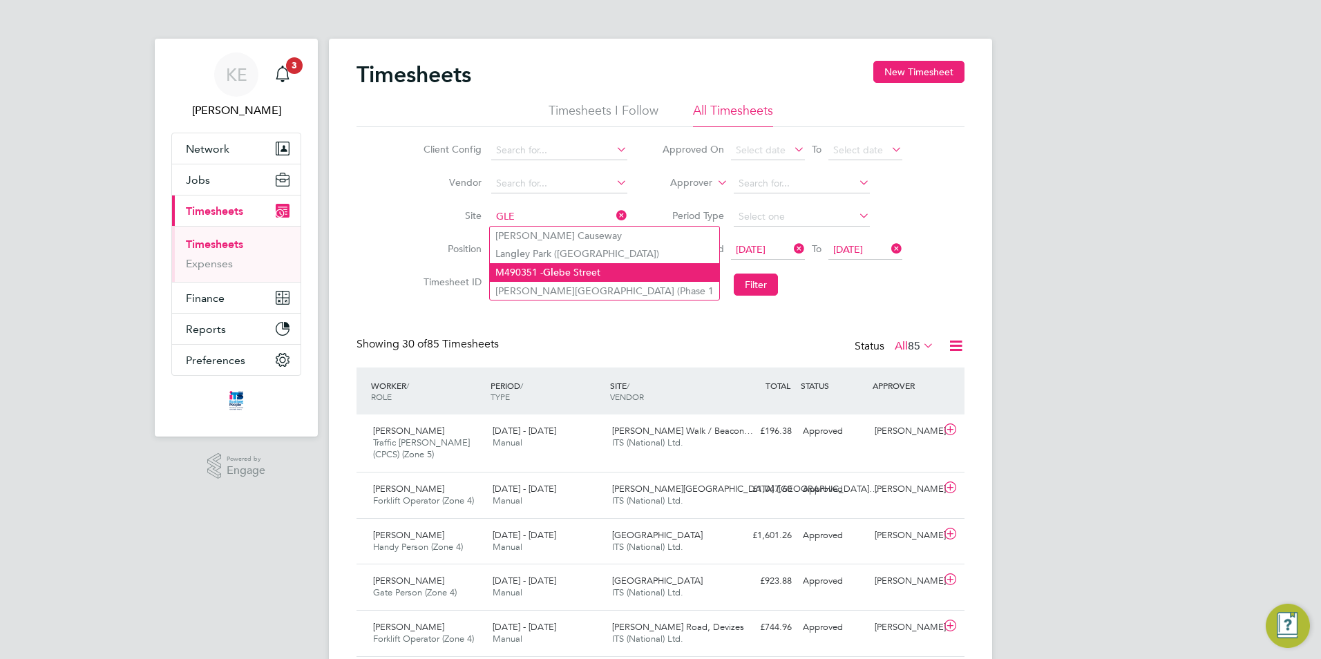
click at [573, 276] on li "M490351 - [GEOGRAPHIC_DATA]" at bounding box center [604, 272] width 229 height 19
type input "M490351 - [GEOGRAPHIC_DATA]"
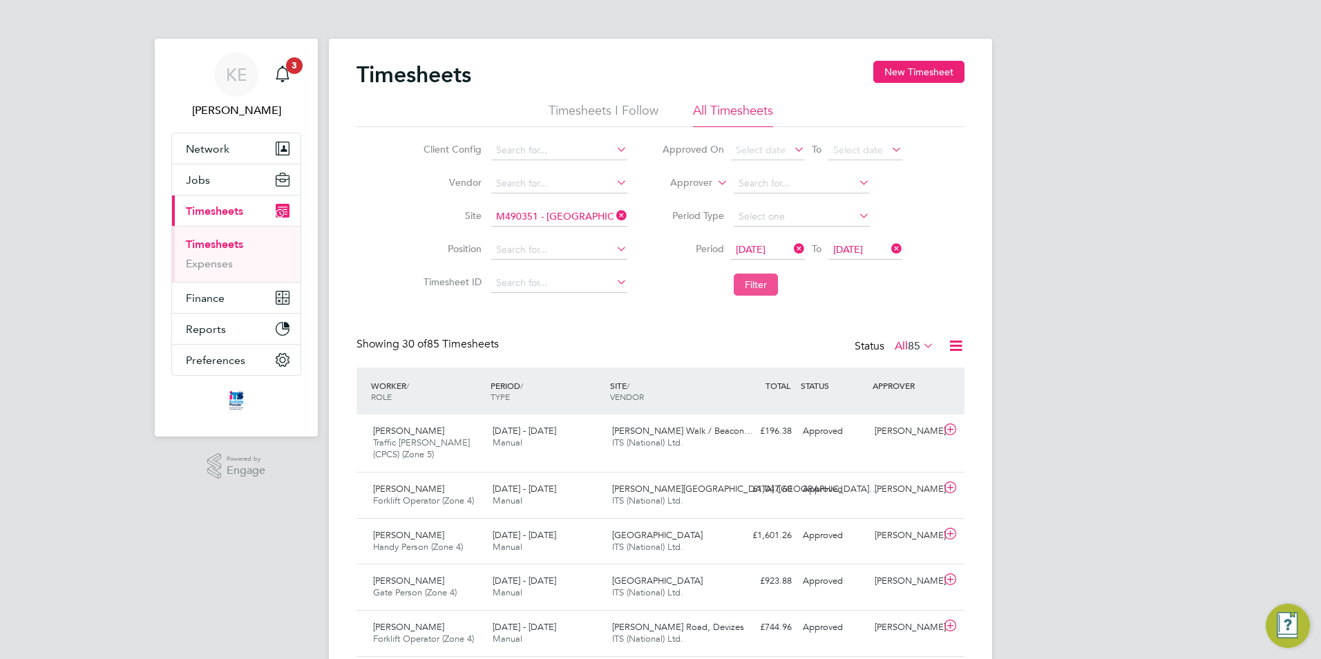
click at [764, 289] on button "Filter" at bounding box center [756, 285] width 44 height 22
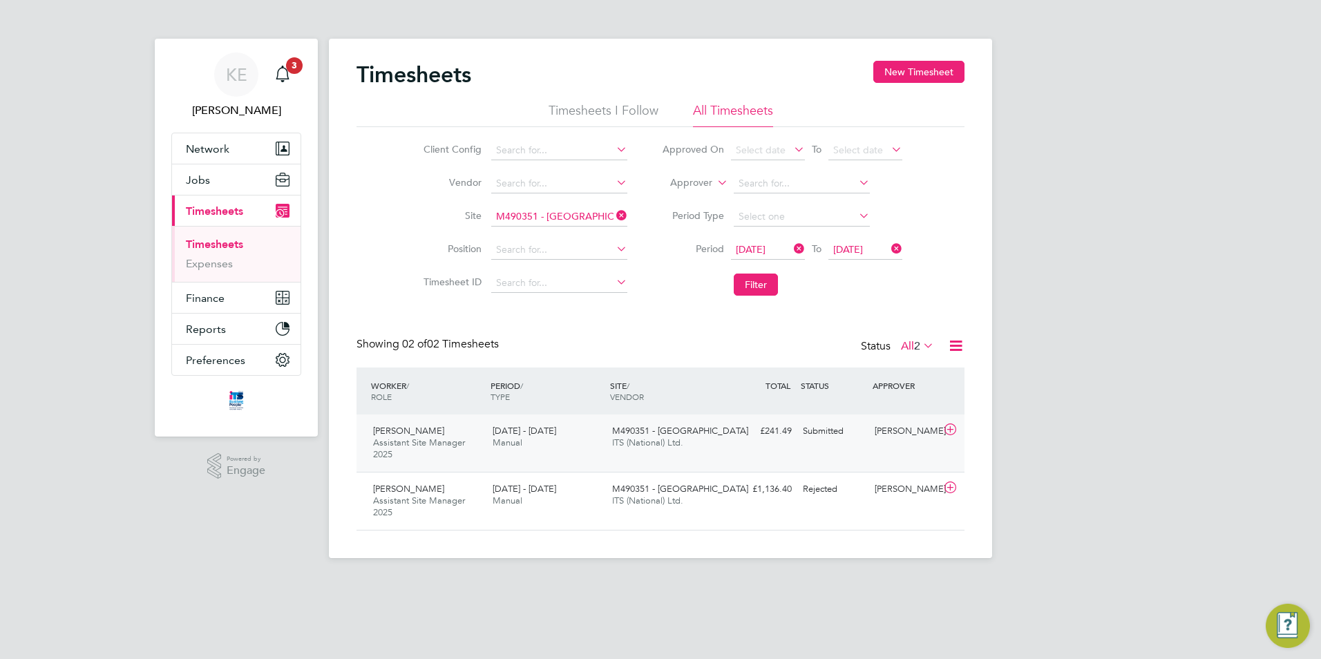
click at [551, 446] on div "[DATE] - [DATE] Manual" at bounding box center [547, 437] width 120 height 35
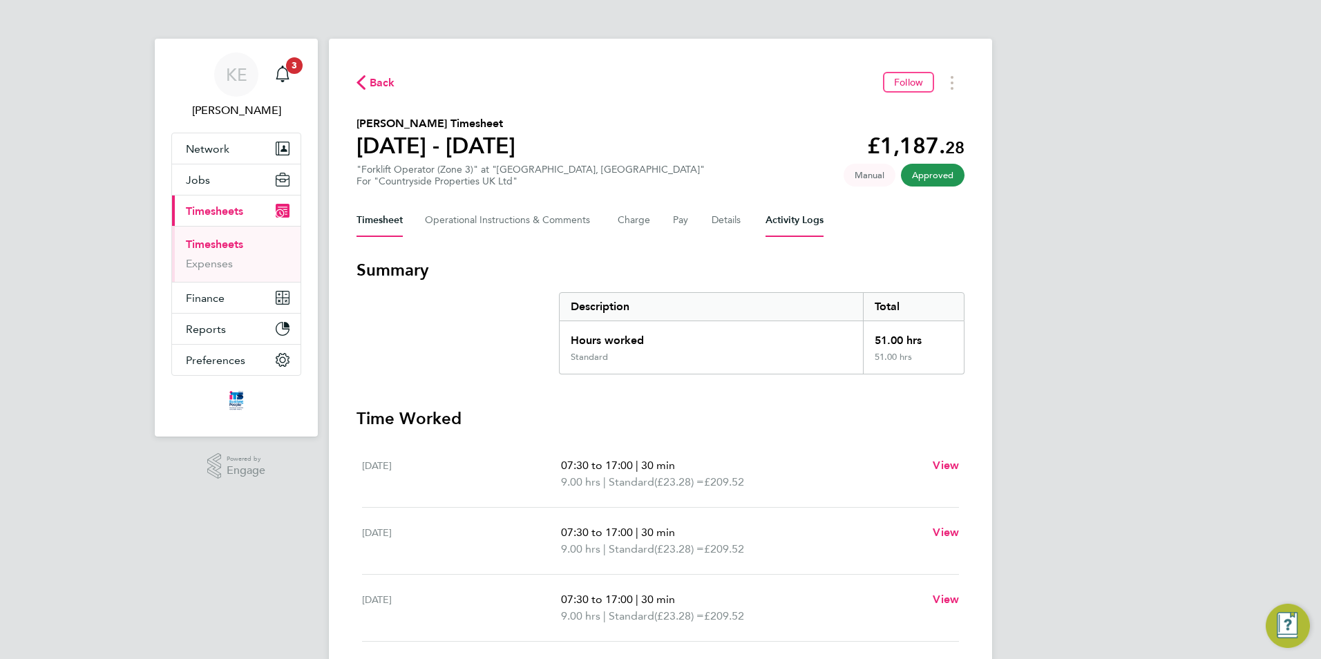
click at [785, 219] on Logs-tab "Activity Logs" at bounding box center [795, 220] width 58 height 33
